Goal: Task Accomplishment & Management: Use online tool/utility

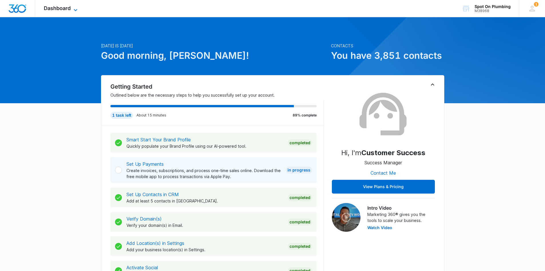
click at [73, 7] on icon at bounding box center [75, 10] width 7 height 7
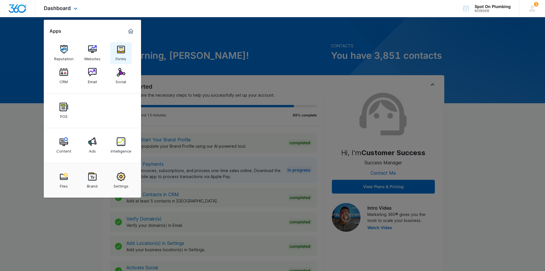
click at [123, 57] on div "Forms" at bounding box center [121, 57] width 11 height 7
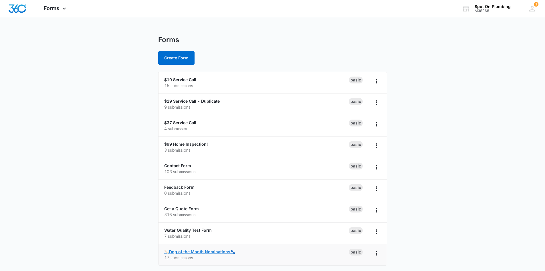
click at [206, 251] on link "🦴Dog of the Month Nominations🐾" at bounding box center [199, 251] width 71 height 5
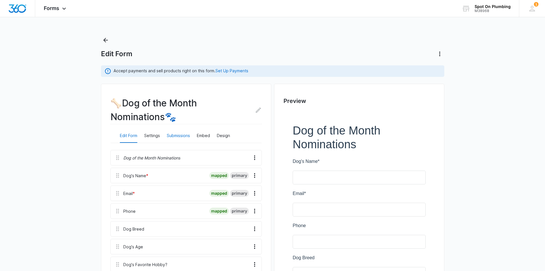
click at [185, 135] on button "Submissions" at bounding box center [178, 136] width 23 height 14
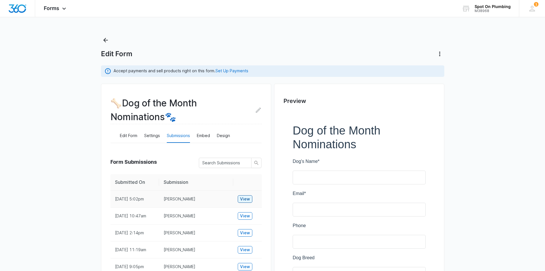
click at [240, 197] on span "View" at bounding box center [245, 199] width 10 height 6
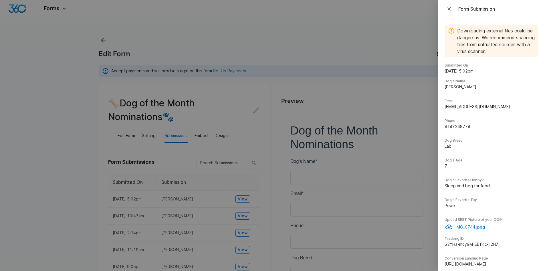
click at [465, 226] on p "IMG_0744.jpeg" at bounding box center [497, 227] width 82 height 6
